Goal: Find specific page/section: Find specific page/section

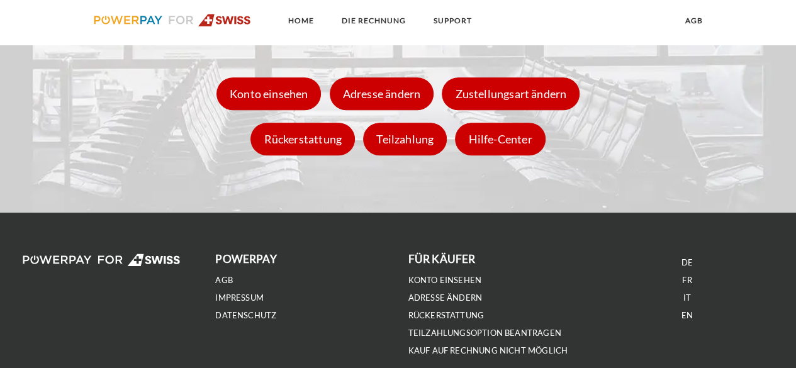
scroll to position [1810, 0]
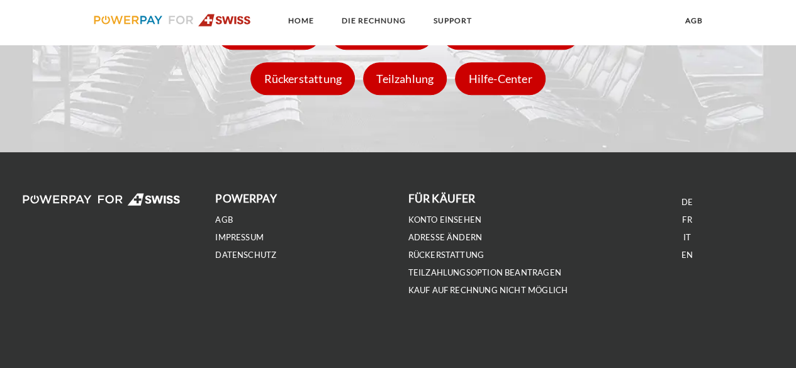
click at [680, 221] on li "FR" at bounding box center [687, 220] width 172 height 18
drag, startPoint x: 684, startPoint y: 219, endPoint x: 714, endPoint y: 225, distance: 30.0
click at [684, 219] on link "FR" at bounding box center [686, 219] width 9 height 11
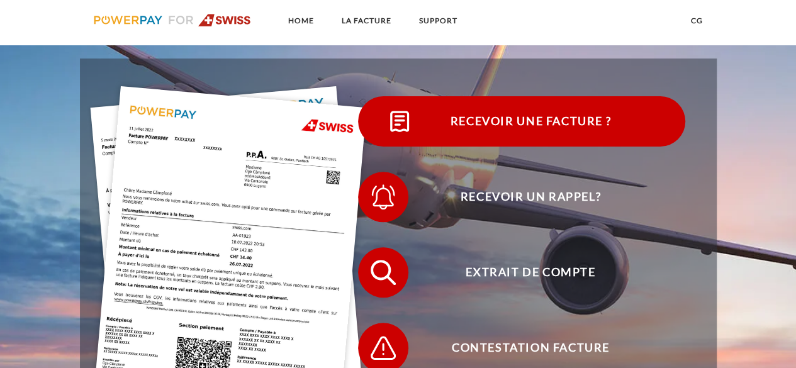
scroll to position [189, 0]
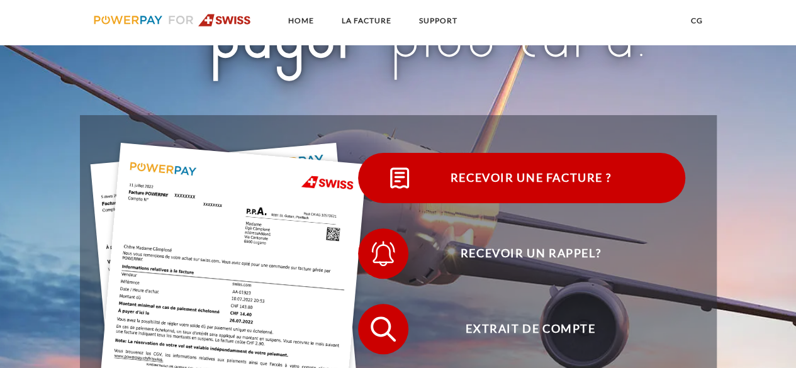
click at [542, 186] on span "Recevoir une facture ?" at bounding box center [530, 178] width 308 height 50
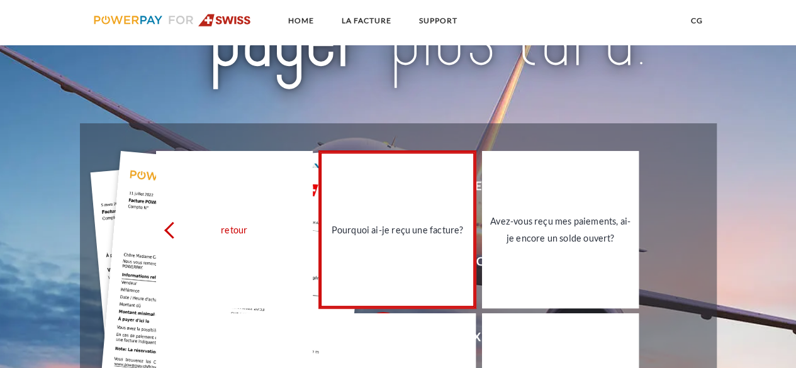
scroll to position [63, 0]
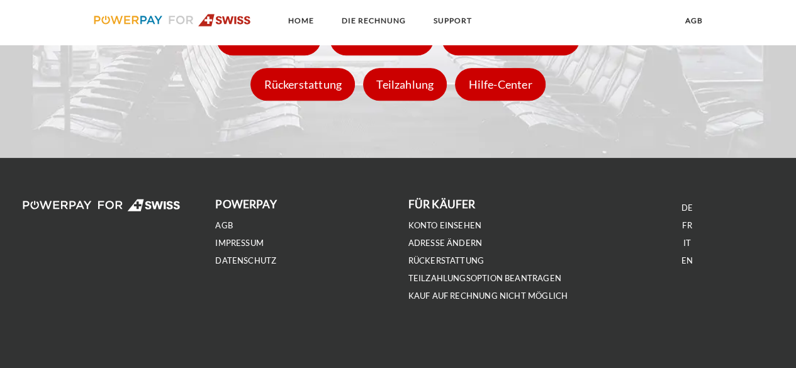
scroll to position [1810, 0]
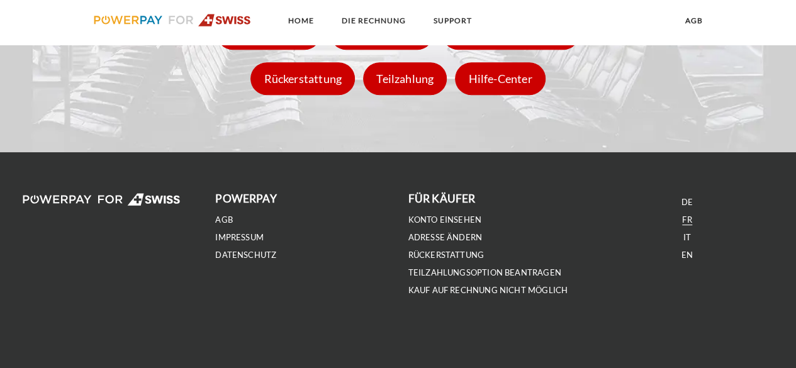
click at [686, 223] on link "FR" at bounding box center [686, 219] width 9 height 11
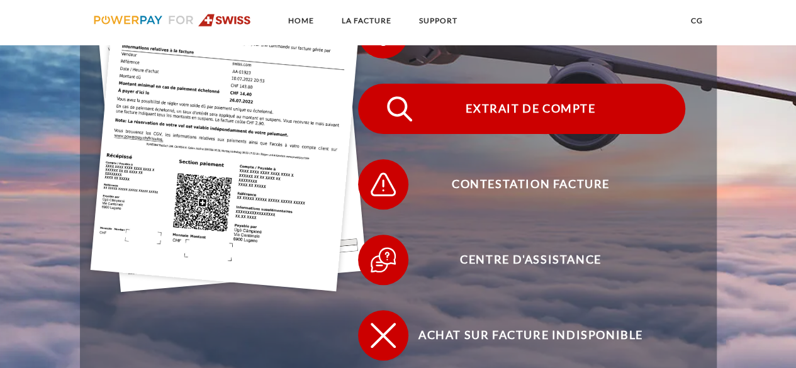
scroll to position [377, 0]
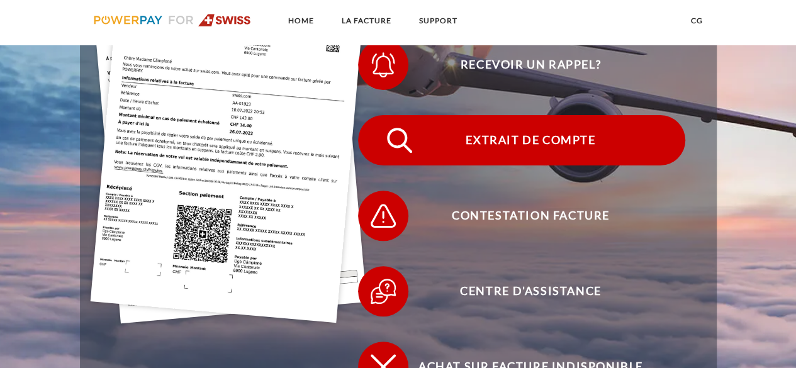
click at [557, 159] on span "Extrait de compte" at bounding box center [530, 140] width 308 height 50
